Goal: Task Accomplishment & Management: Manage account settings

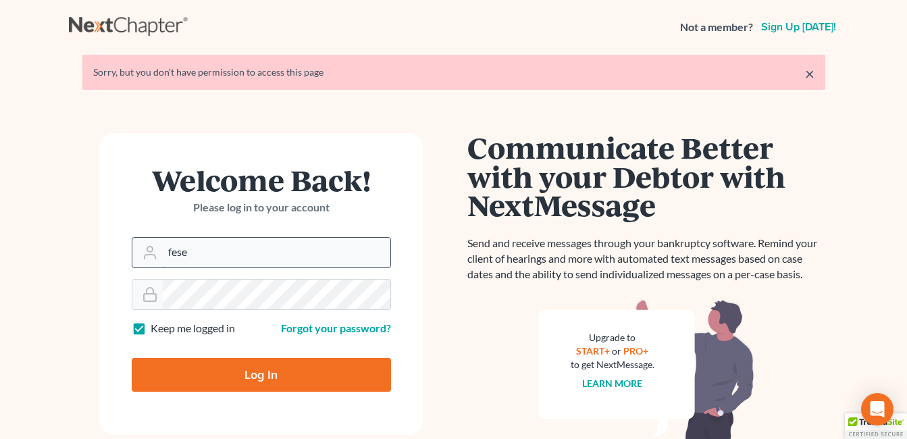
type input "[EMAIL_ADDRESS][DOMAIN_NAME]"
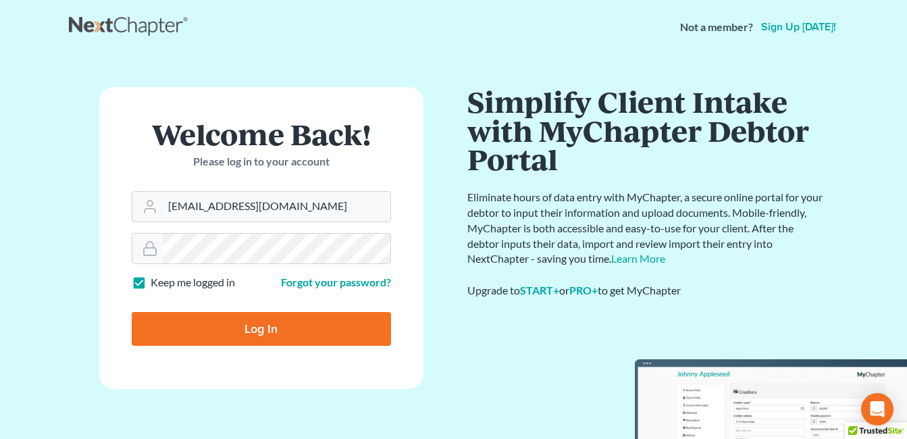
click at [258, 334] on input "Log In" at bounding box center [261, 329] width 259 height 34
type input "Thinking..."
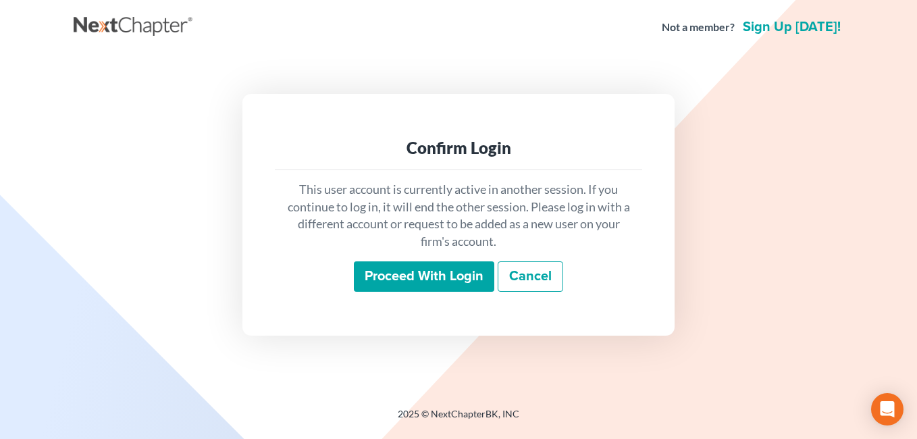
click at [423, 274] on input "Proceed with login" at bounding box center [424, 276] width 140 height 31
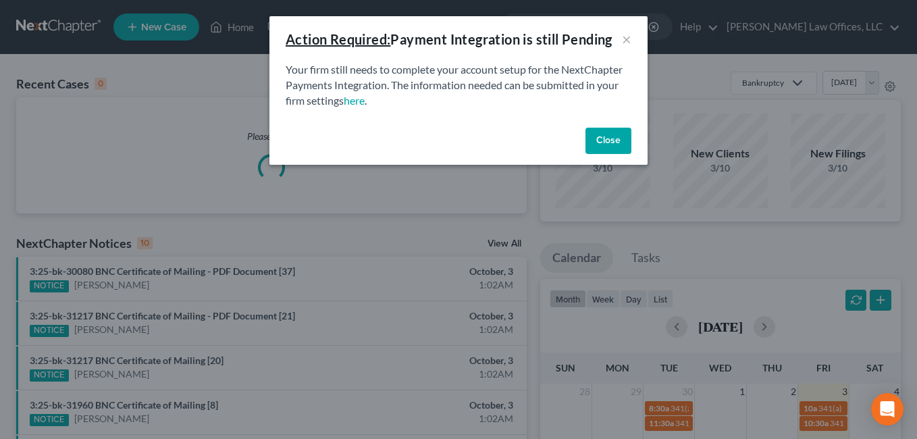
click at [608, 136] on button "Close" at bounding box center [608, 141] width 46 height 27
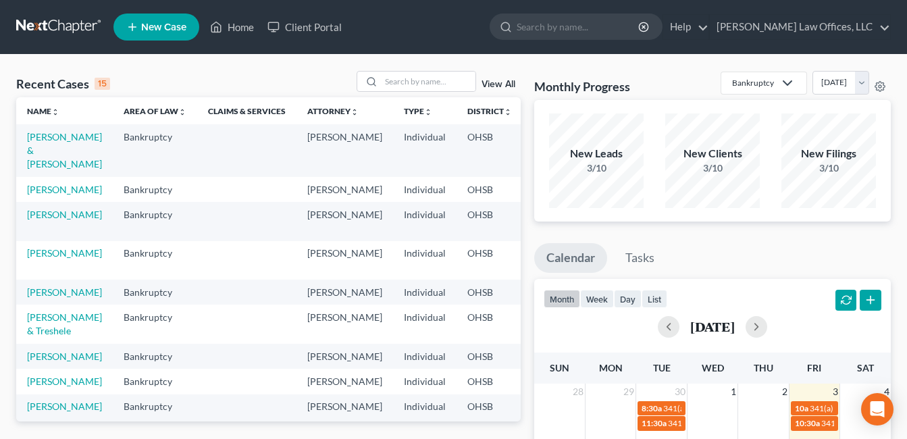
click at [280, 78] on div "Recent Cases 15 View All" at bounding box center [268, 84] width 504 height 26
